Goal: Task Accomplishment & Management: Complete application form

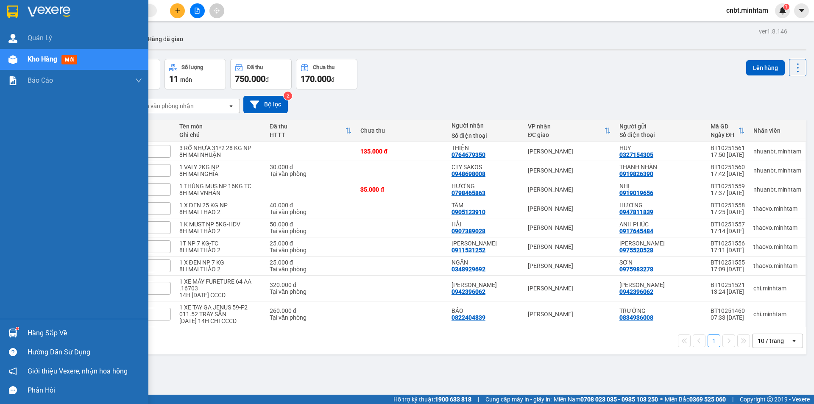
drag, startPoint x: 7, startPoint y: 11, endPoint x: 11, endPoint y: 0, distance: 11.4
click at [7, 11] on img at bounding box center [12, 12] width 11 height 13
click at [8, 10] on img at bounding box center [12, 12] width 11 height 13
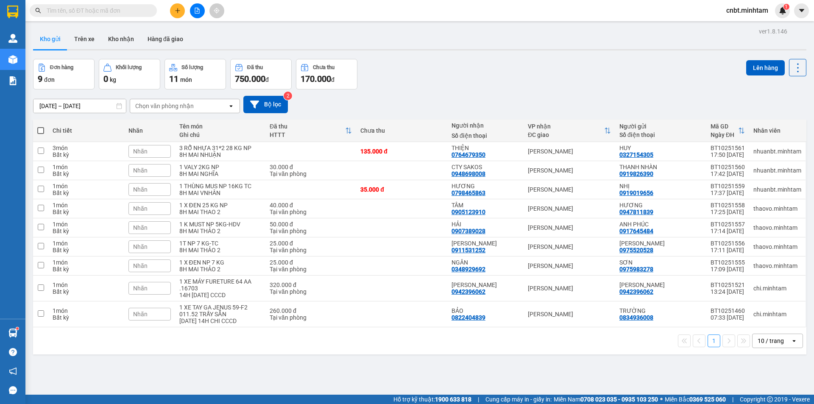
click at [122, 11] on input "text" at bounding box center [97, 10] width 100 height 9
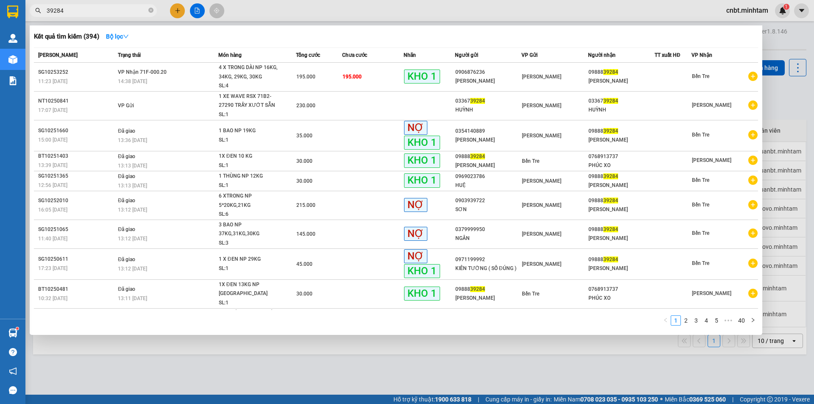
click at [439, 372] on div at bounding box center [407, 202] width 814 height 404
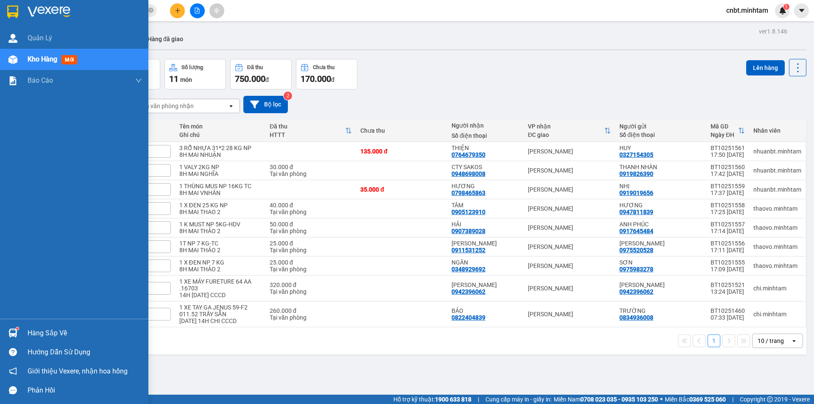
click at [9, 8] on img at bounding box center [12, 12] width 11 height 13
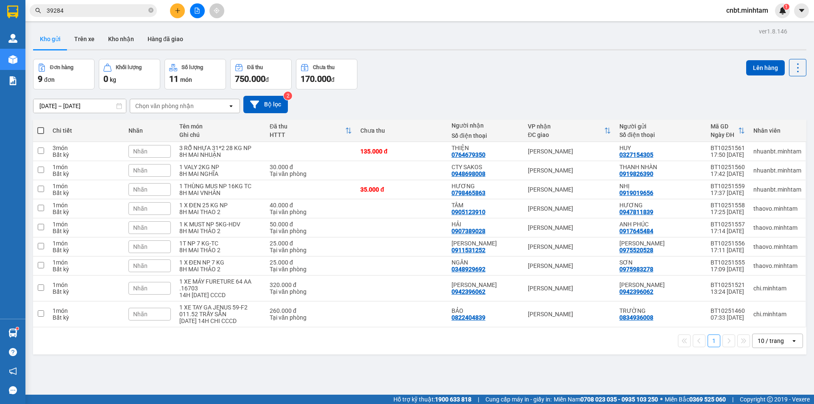
click at [117, 11] on input "39284" at bounding box center [97, 10] width 100 height 9
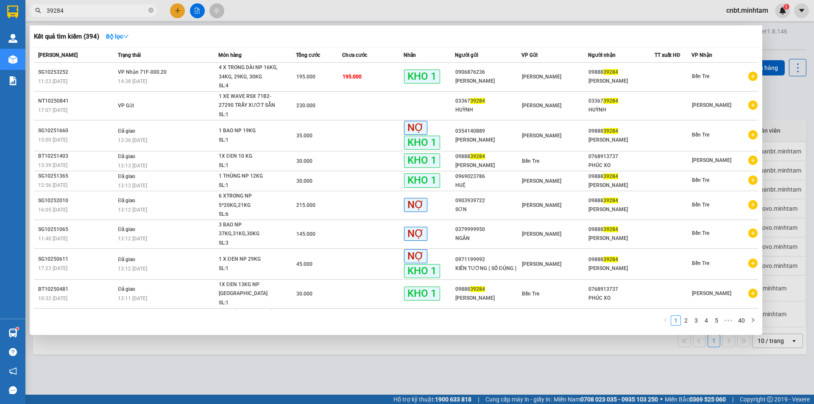
click at [118, 11] on input "39284" at bounding box center [97, 10] width 100 height 9
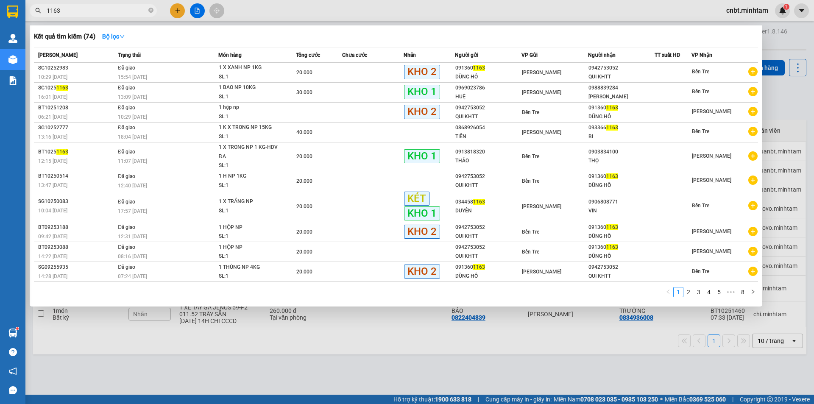
click at [86, 9] on input "1163" at bounding box center [97, 10] width 100 height 9
type input "1163"
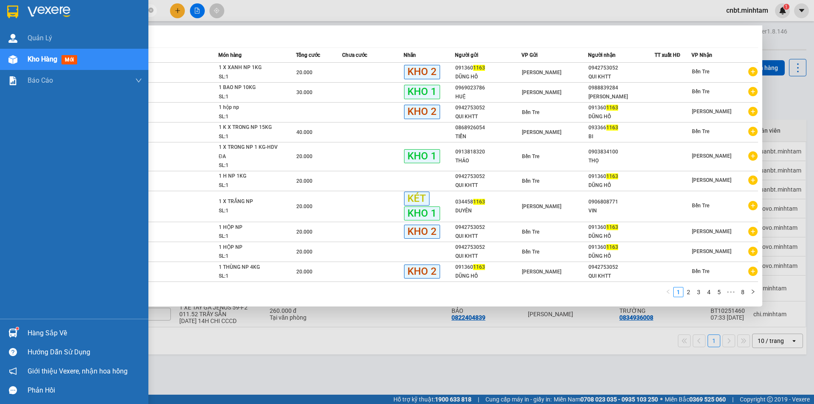
click at [3, 10] on div at bounding box center [74, 14] width 148 height 28
click at [788, 98] on div at bounding box center [407, 202] width 814 height 404
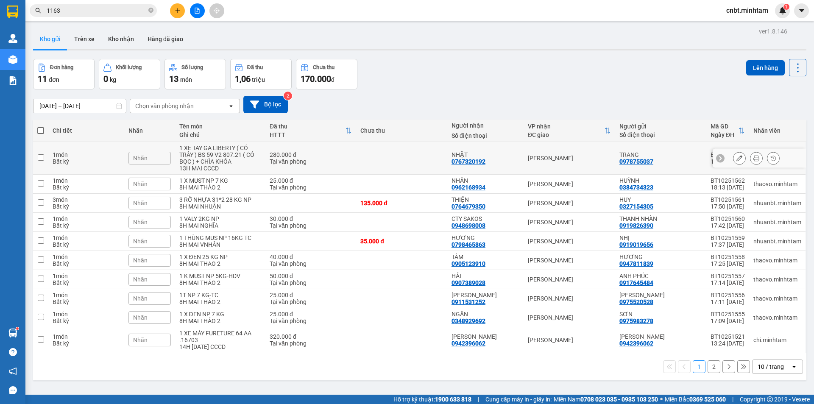
click at [736, 157] on icon at bounding box center [739, 158] width 6 height 6
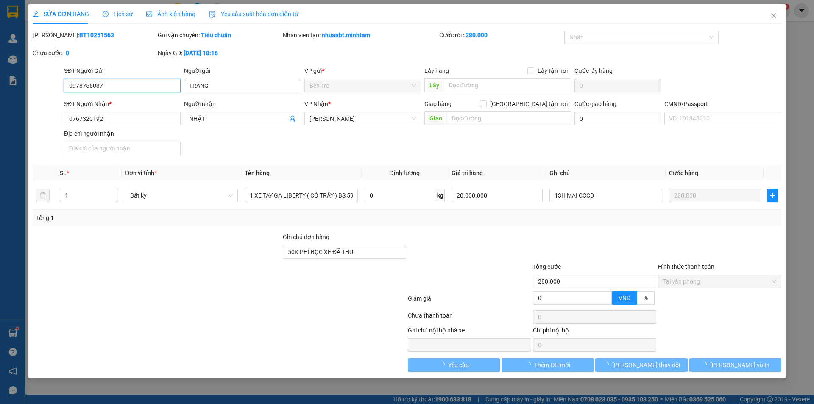
type input "0978755037"
type input "TRANG"
type input "0767320192"
type input "NHẬT"
type input "50K PHÍ BỌC XE ĐÃ THU"
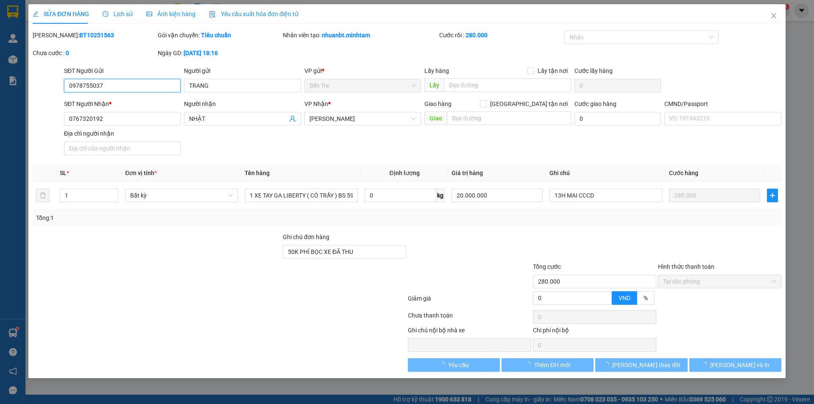
type input "280.000"
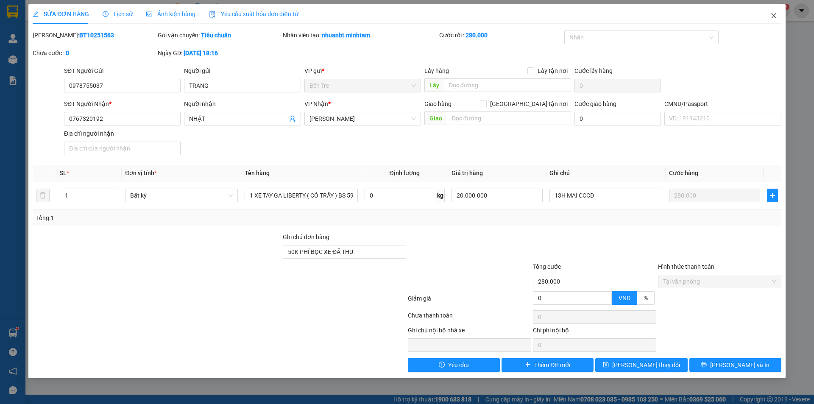
click at [771, 18] on icon "close" at bounding box center [773, 15] width 7 height 7
click at [7, 13] on img at bounding box center [12, 12] width 11 height 13
click at [775, 10] on div "1" at bounding box center [782, 10] width 15 height 15
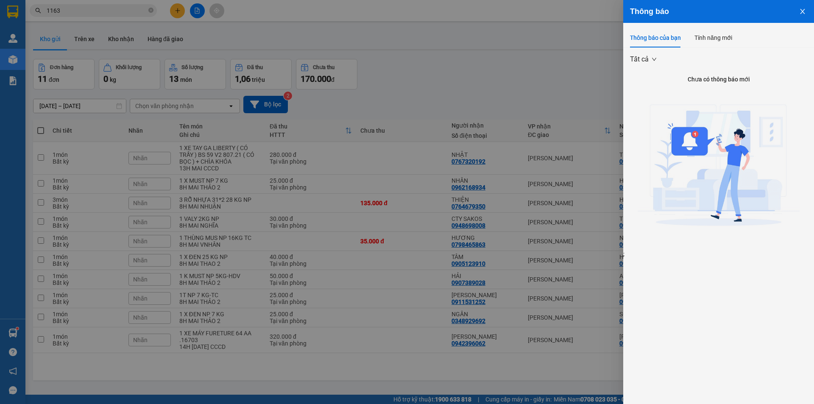
click at [404, 67] on div at bounding box center [407, 202] width 814 height 404
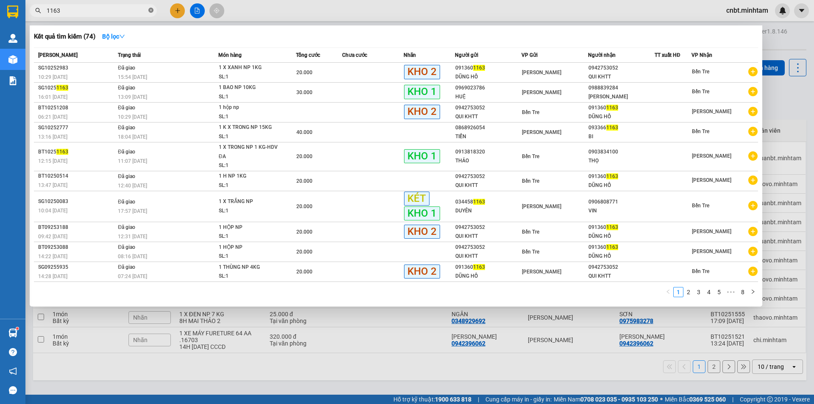
click at [151, 11] on icon "close-circle" at bounding box center [150, 10] width 5 height 5
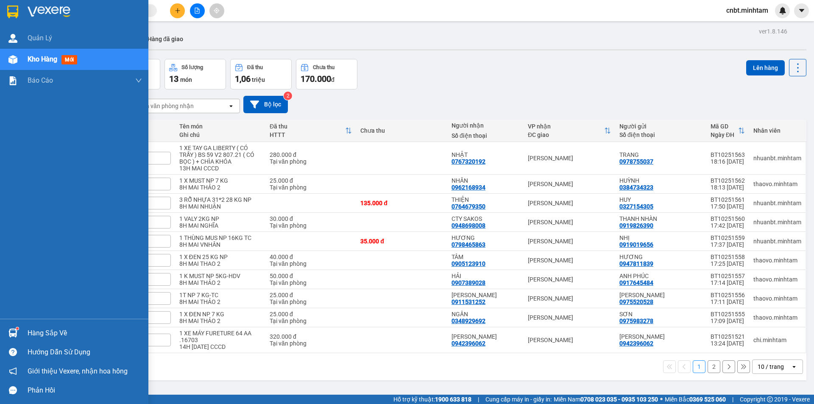
click at [6, 11] on div at bounding box center [13, 11] width 15 height 15
click at [7, 8] on img at bounding box center [12, 12] width 11 height 13
click at [16, 11] on img at bounding box center [12, 12] width 11 height 13
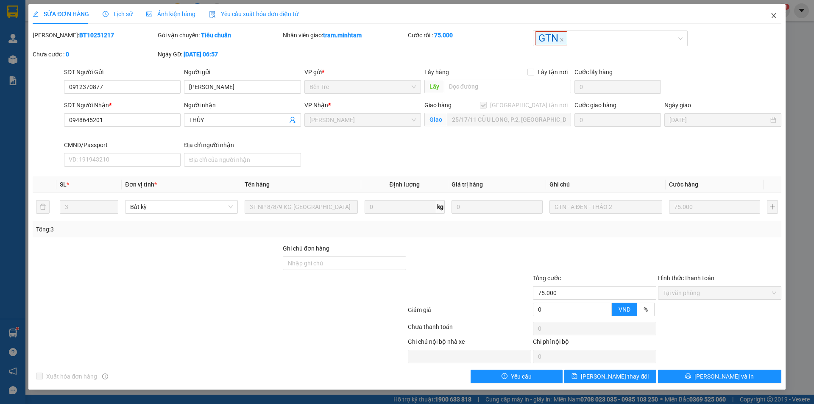
click at [762, 12] on span "Close" at bounding box center [774, 16] width 24 height 24
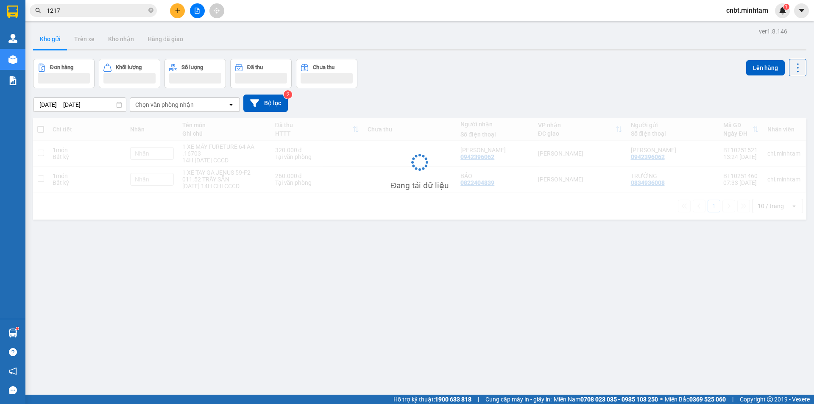
click at [72, 10] on input "1217" at bounding box center [97, 10] width 100 height 9
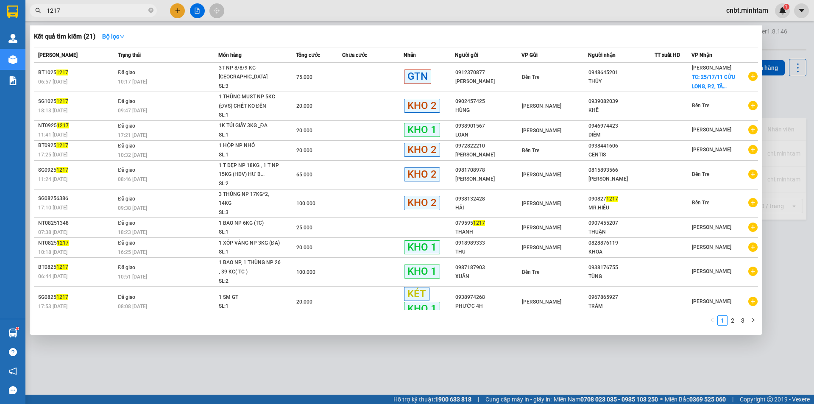
click at [72, 10] on input "1217" at bounding box center [97, 10] width 100 height 9
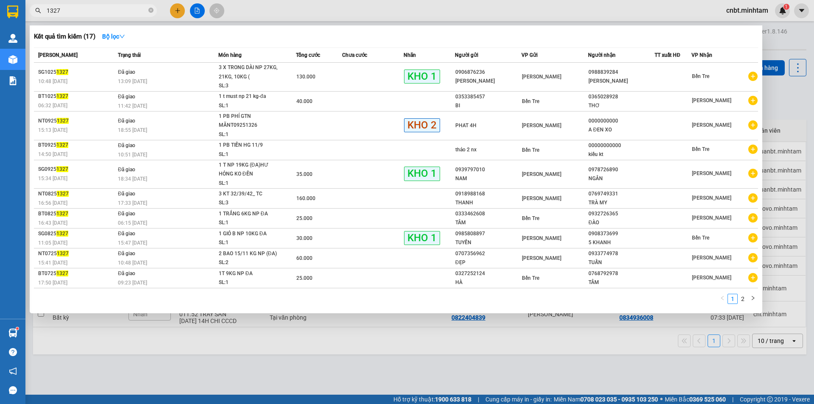
type input "1327"
click at [751, 11] on div at bounding box center [407, 202] width 814 height 404
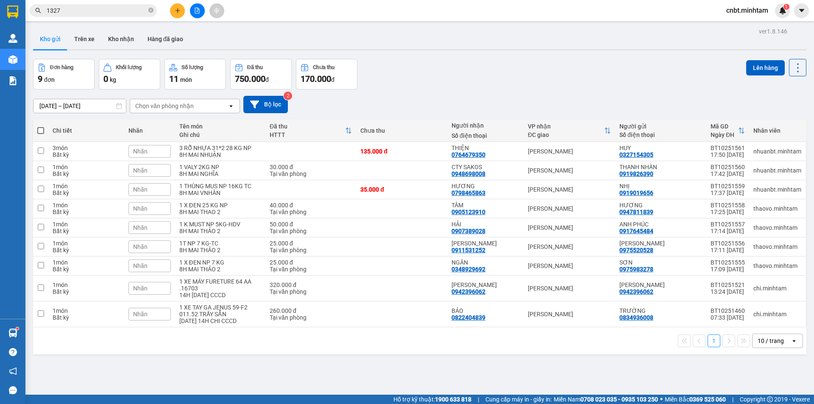
click at [746, 10] on span "cnbt.minhtam" at bounding box center [747, 10] width 56 height 11
click at [741, 23] on span "Đăng xuất" at bounding box center [751, 26] width 38 height 9
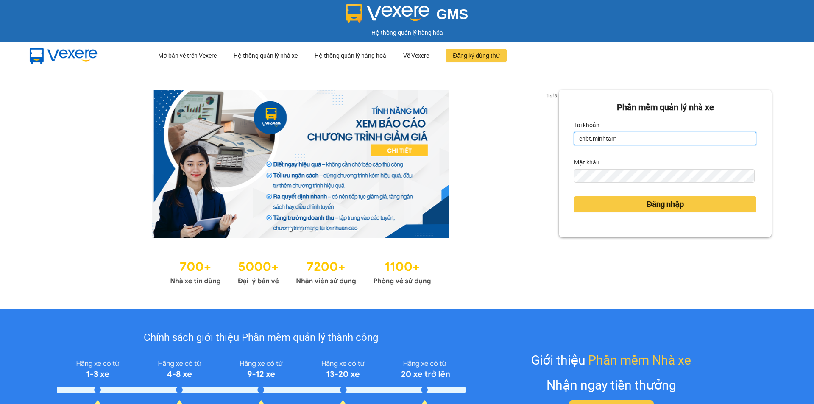
click at [654, 141] on input "cnbt.minhtam" at bounding box center [665, 139] width 182 height 14
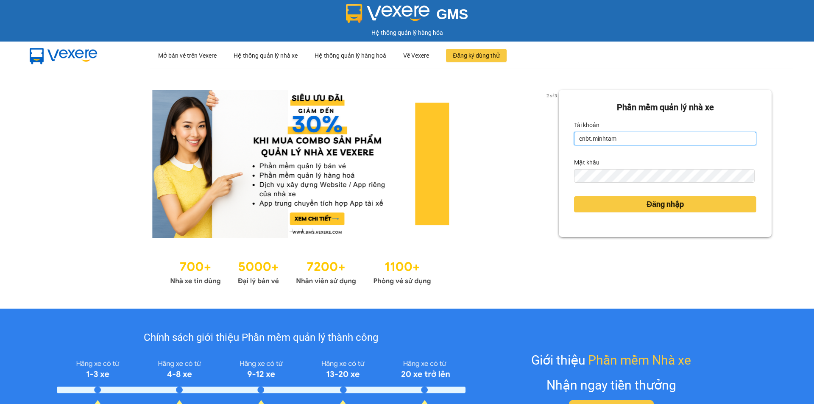
type input "gtnbt.minhtam"
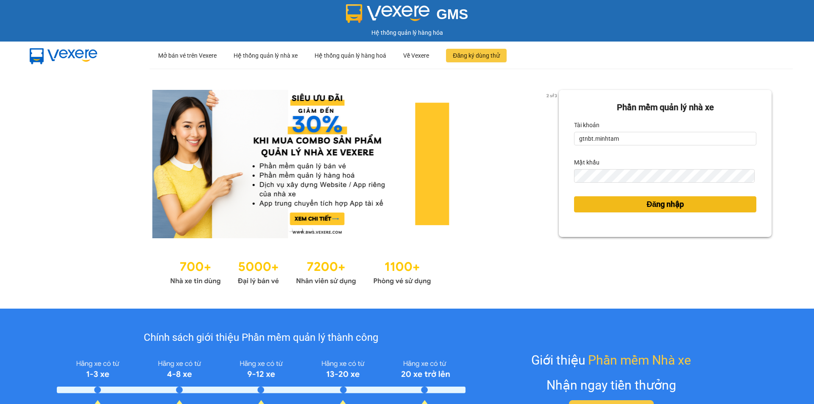
click at [636, 208] on button "Đăng nhập" at bounding box center [665, 204] width 182 height 16
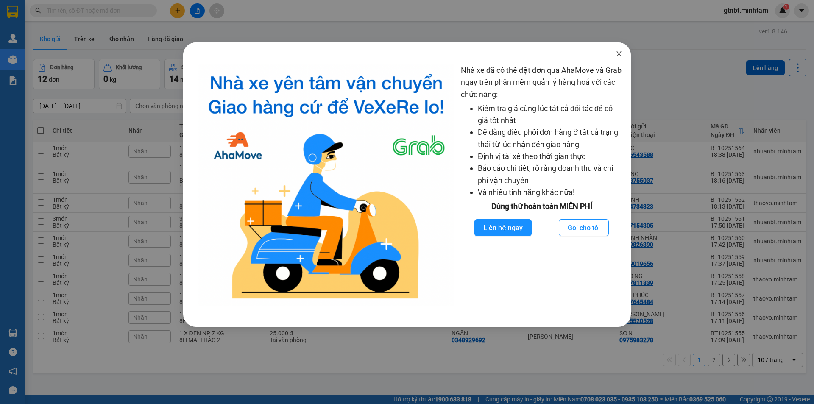
click at [621, 59] on span "Close" at bounding box center [619, 54] width 24 height 24
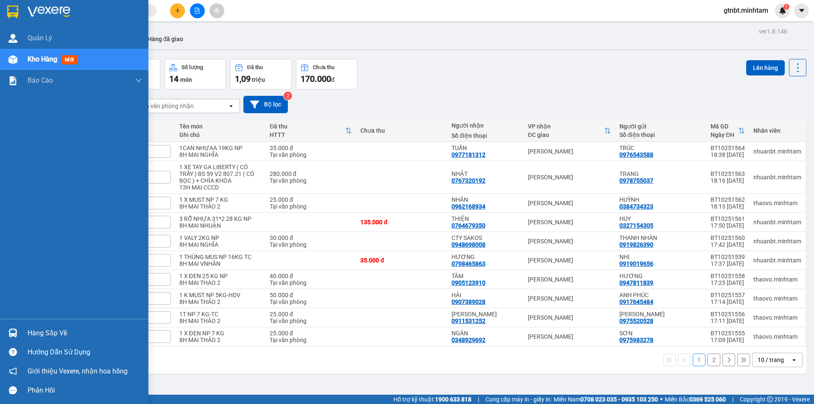
click at [38, 16] on img at bounding box center [49, 12] width 43 height 13
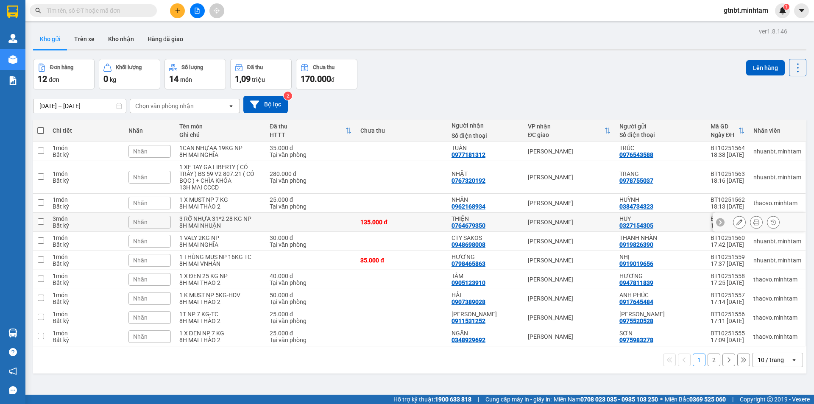
scroll to position [39, 0]
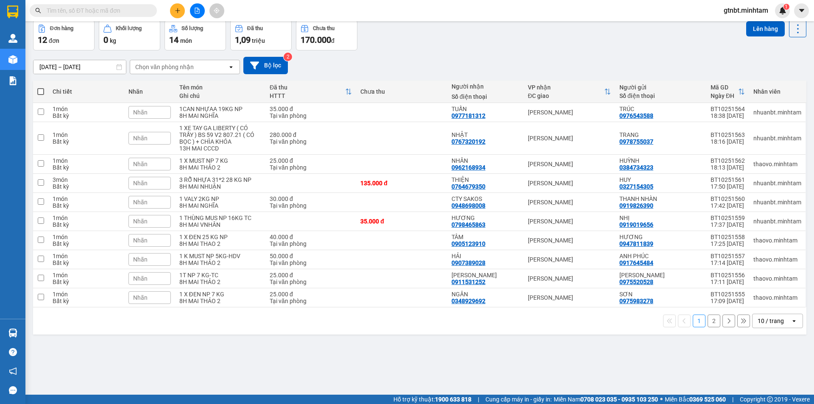
click at [767, 325] on div "10 / trang" at bounding box center [770, 321] width 26 height 8
click at [767, 304] on span "100 / trang" at bounding box center [767, 302] width 31 height 8
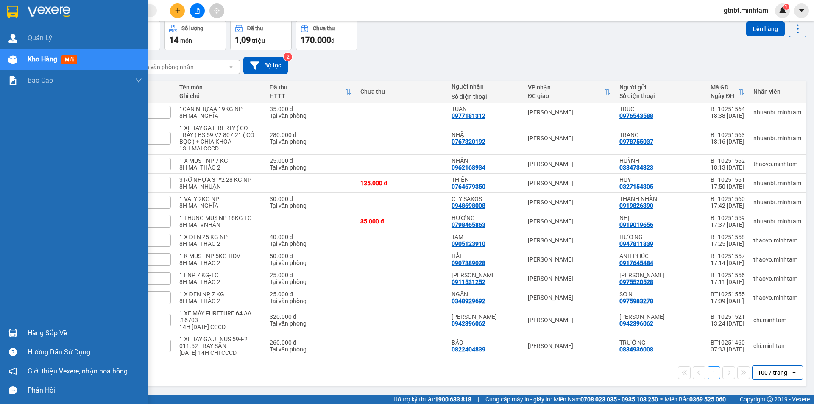
click at [17, 16] on img at bounding box center [12, 12] width 11 height 13
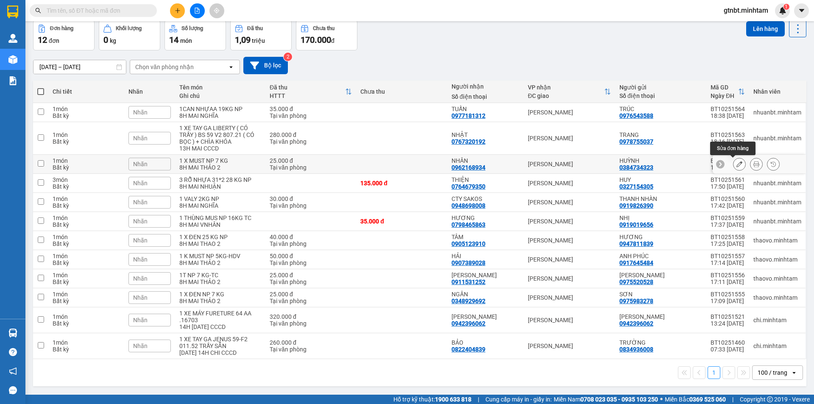
click at [736, 165] on icon at bounding box center [739, 164] width 6 height 6
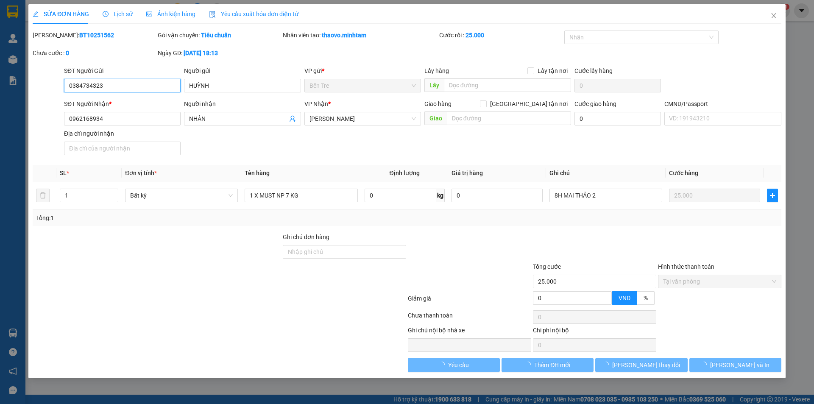
type input "0384734323"
type input "HUỲNH"
type input "0962168934"
type input "NHÂN"
type input "25.000"
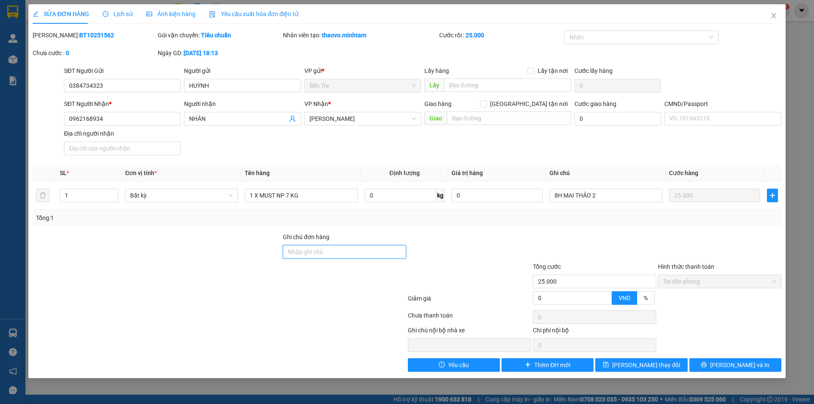
click at [312, 252] on input "Ghi chú đơn hàng" at bounding box center [344, 252] width 123 height 14
type input "VALI"
click at [707, 365] on icon "printer" at bounding box center [704, 365] width 6 height 6
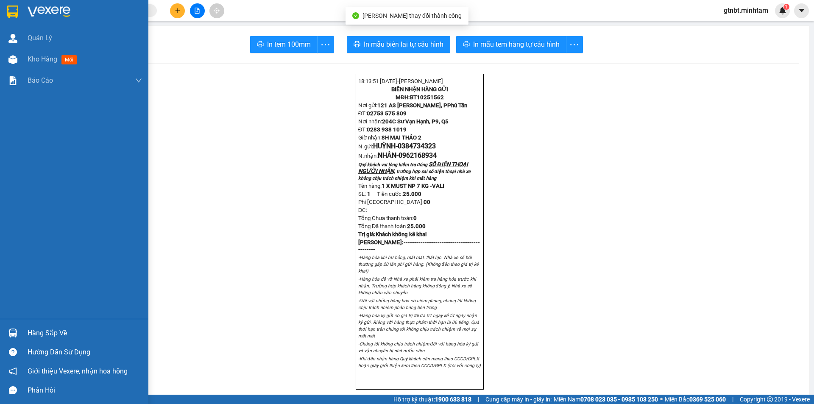
click at [11, 14] on img at bounding box center [12, 12] width 11 height 13
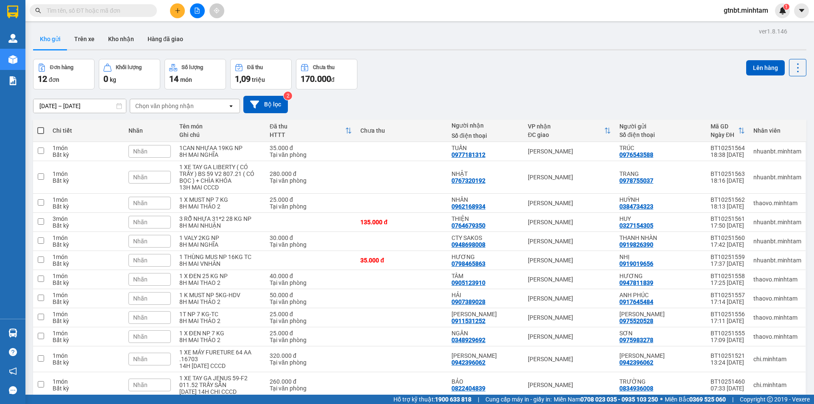
click at [113, 9] on input "text" at bounding box center [97, 10] width 100 height 9
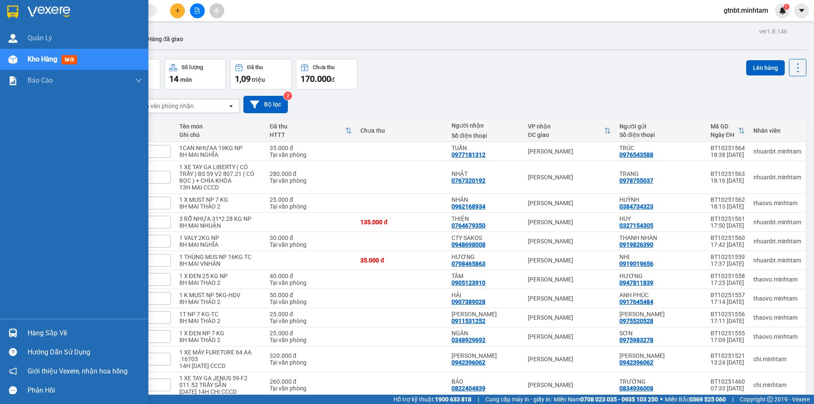
click at [9, 8] on img at bounding box center [12, 12] width 11 height 13
click at [11, 8] on img at bounding box center [12, 12] width 11 height 13
click at [24, 12] on div at bounding box center [74, 14] width 148 height 28
click at [22, 11] on div at bounding box center [74, 14] width 148 height 28
click at [15, 18] on img at bounding box center [12, 12] width 11 height 13
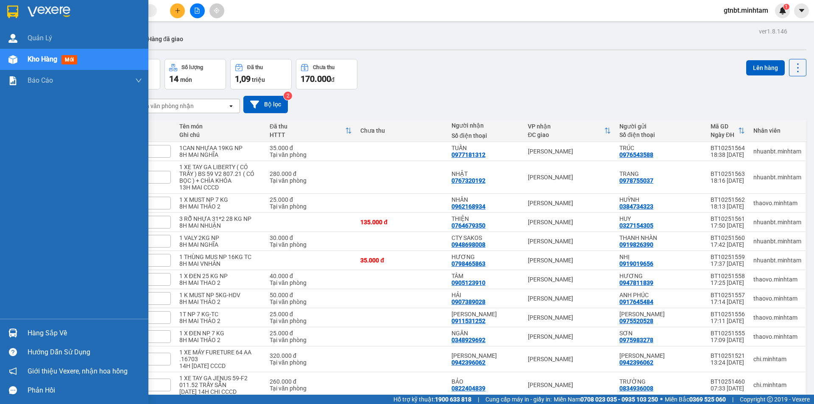
click at [5, 11] on div at bounding box center [74, 14] width 148 height 28
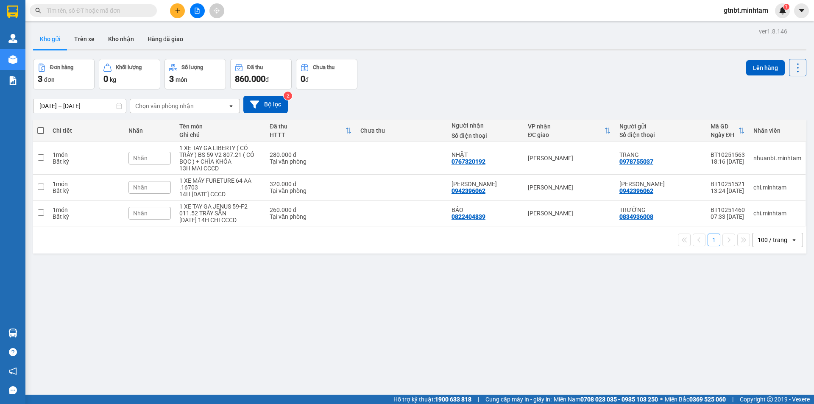
click at [175, 11] on icon "plus" at bounding box center [178, 11] width 6 height 6
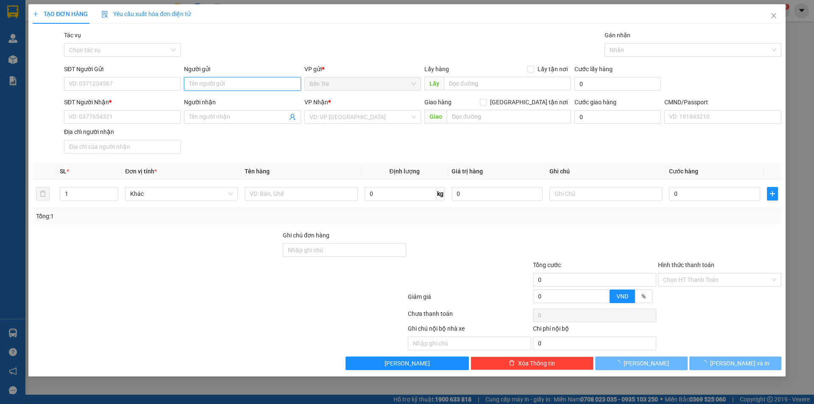
click at [209, 88] on input "Người gửi" at bounding box center [242, 84] width 117 height 14
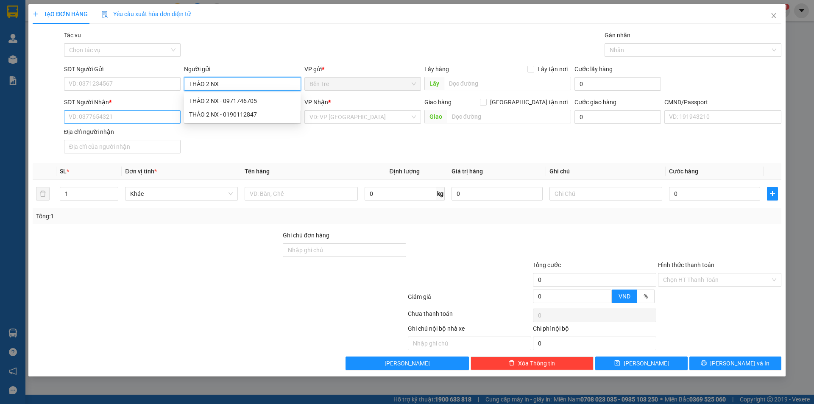
type input "THẢO 2 NX"
click at [109, 117] on input "SĐT Người Nhận *" at bounding box center [122, 117] width 117 height 14
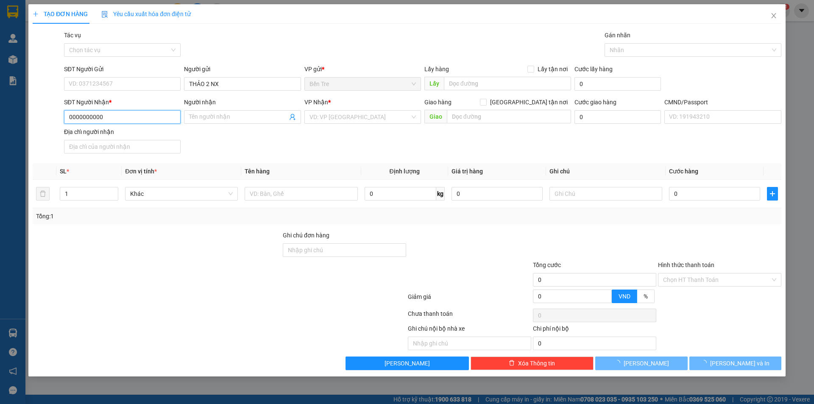
type input "0000000000"
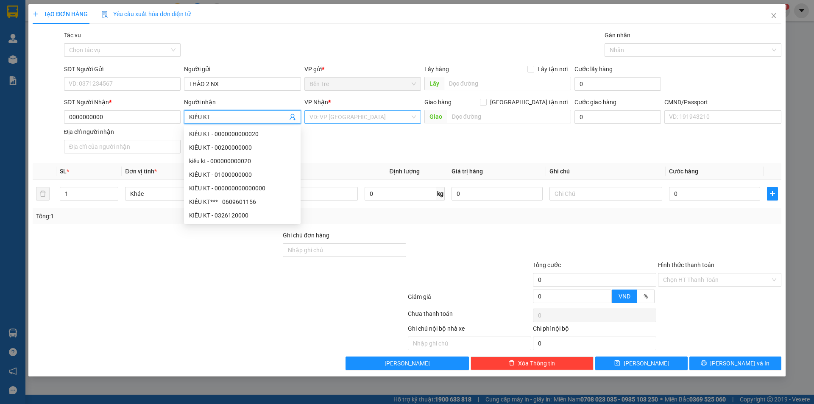
type input "KIỀU KT"
click at [345, 119] on input "search" at bounding box center [359, 117] width 100 height 13
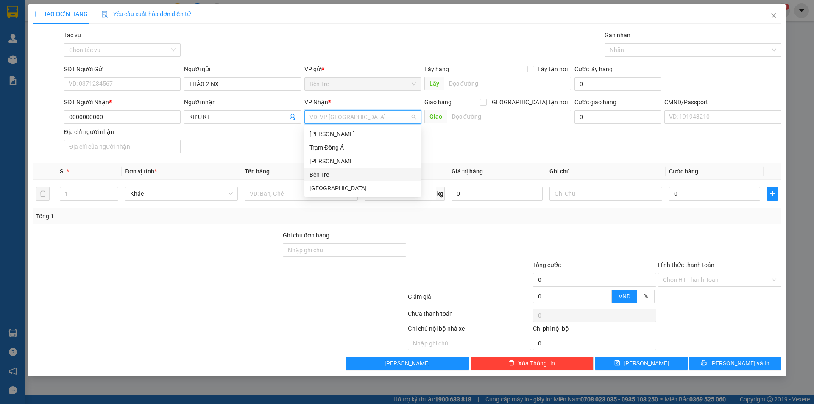
click at [334, 173] on div "Bến Tre" at bounding box center [362, 174] width 106 height 9
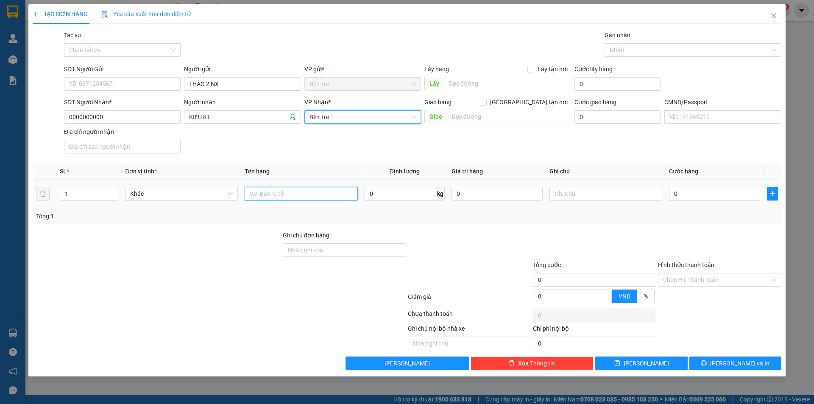
click at [279, 197] on input "text" at bounding box center [301, 194] width 113 height 14
drag, startPoint x: 661, startPoint y: 279, endPoint x: 668, endPoint y: 281, distance: 8.0
click at [664, 281] on div "Chọn HT Thanh Toán" at bounding box center [719, 280] width 123 height 14
type input "1 PB TIỀN HG 12/10"
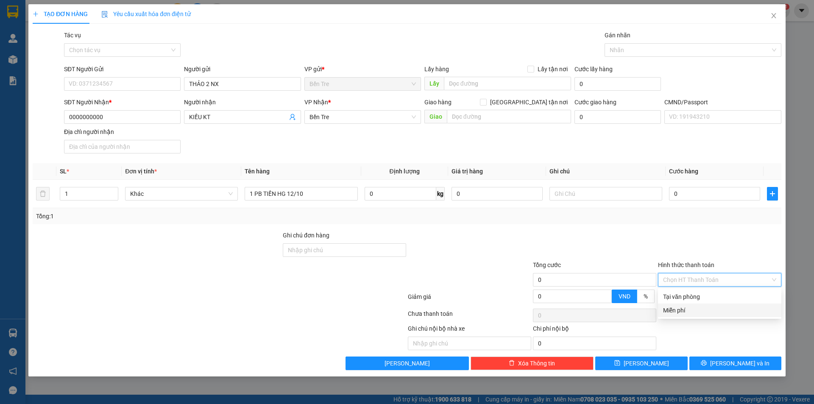
click at [678, 306] on div "Miễn phí" at bounding box center [719, 310] width 113 height 9
click at [735, 370] on div "TẠO ĐƠN HÀNG Yêu cầu xuất hóa đơn điện tử Transit Pickup Surcharge Ids Transit …" at bounding box center [406, 190] width 757 height 372
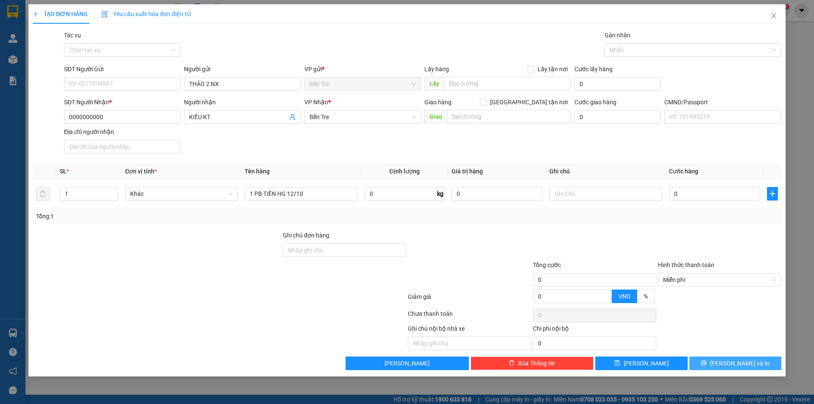
click at [735, 368] on span "Lưu và In" at bounding box center [739, 363] width 59 height 9
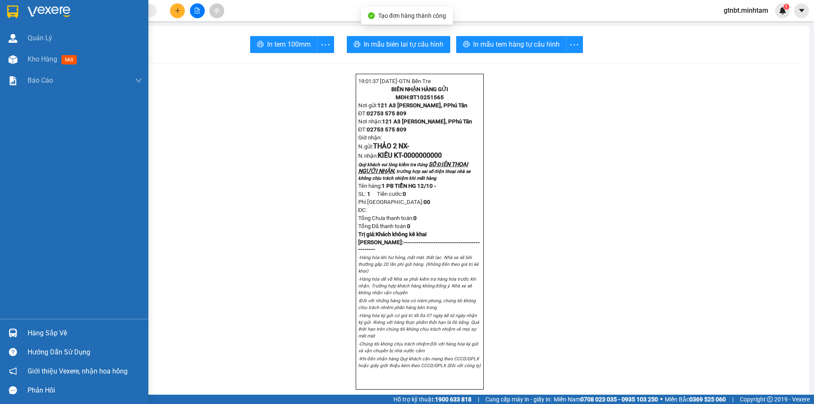
click at [14, 11] on img at bounding box center [12, 12] width 11 height 13
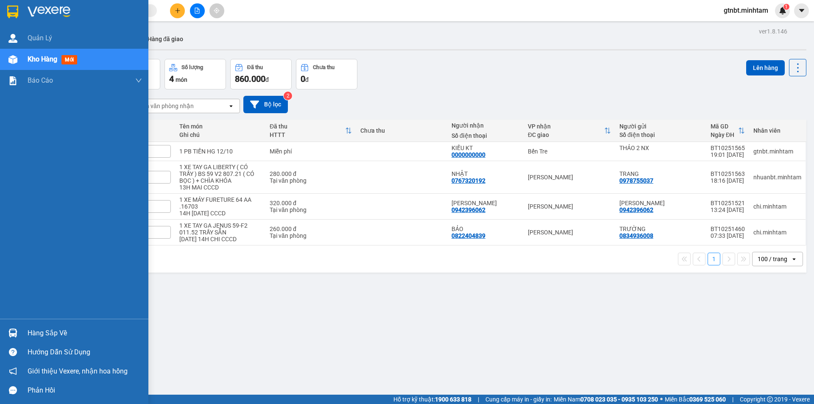
click at [24, 8] on div at bounding box center [74, 14] width 148 height 28
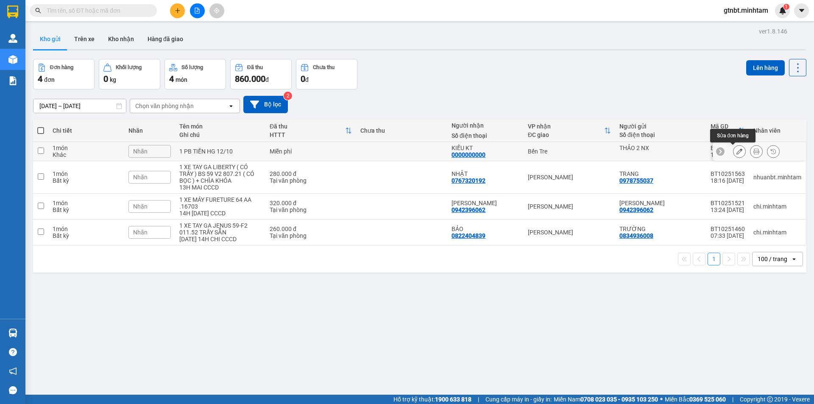
click at [736, 151] on button at bounding box center [739, 151] width 12 height 15
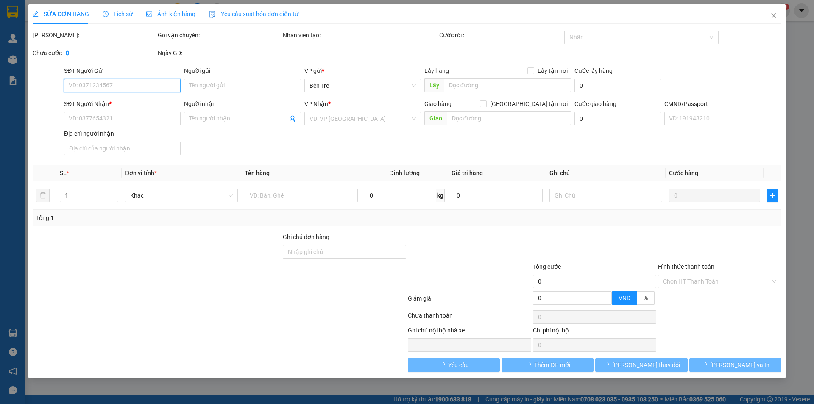
type input "THẢO 2 NX"
type input "0000000000"
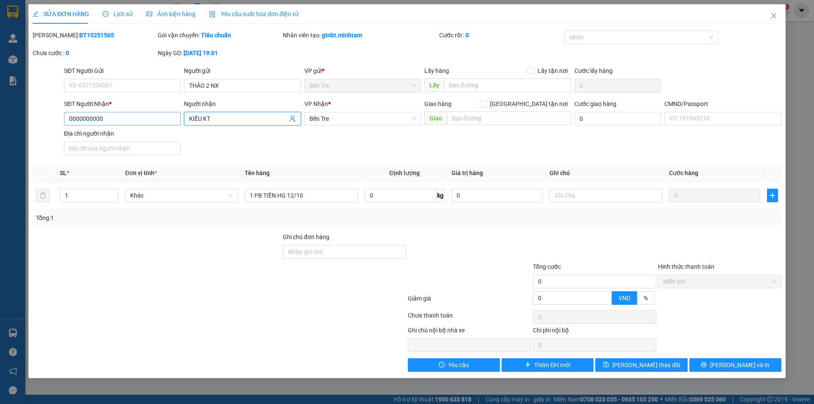
drag, startPoint x: 214, startPoint y: 118, endPoint x: 187, endPoint y: 113, distance: 27.2
click at [179, 116] on div "SĐT Người Nhận * 0000000000 Người nhận KIỀU KT KIỀU KT VP Nhận * Bến Tre Giao …" at bounding box center [422, 128] width 721 height 59
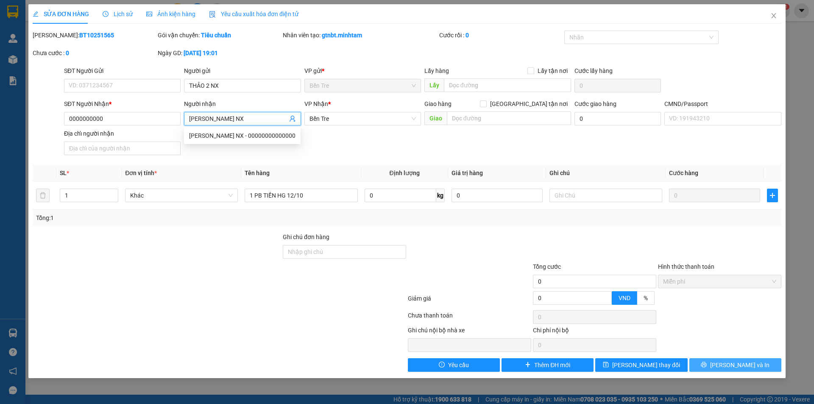
type input "XUÂN HÂN NX"
drag, startPoint x: 739, startPoint y: 362, endPoint x: 748, endPoint y: 354, distance: 12.0
click at [740, 362] on span "Lưu và In" at bounding box center [739, 364] width 59 height 9
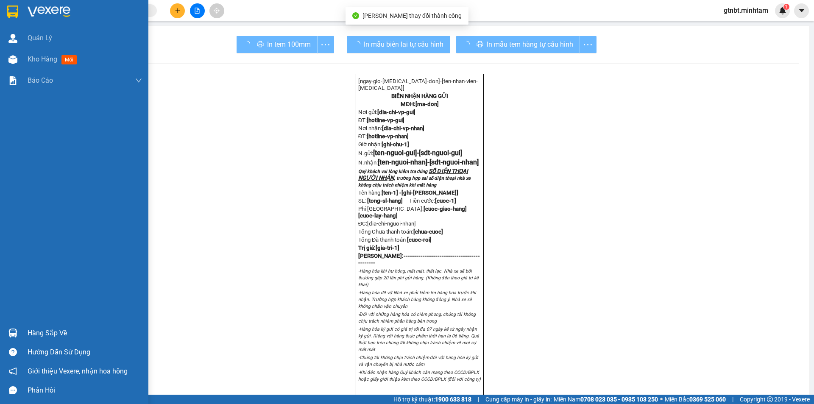
click at [14, 13] on img at bounding box center [12, 12] width 11 height 13
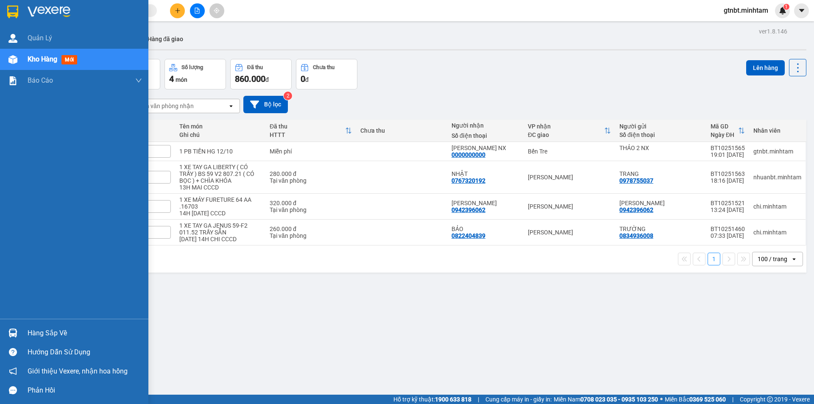
click at [21, 11] on div at bounding box center [74, 14] width 148 height 28
click at [8, 3] on div at bounding box center [74, 14] width 148 height 28
click at [1, 8] on div at bounding box center [74, 14] width 148 height 28
